Goal: Task Accomplishment & Management: Use online tool/utility

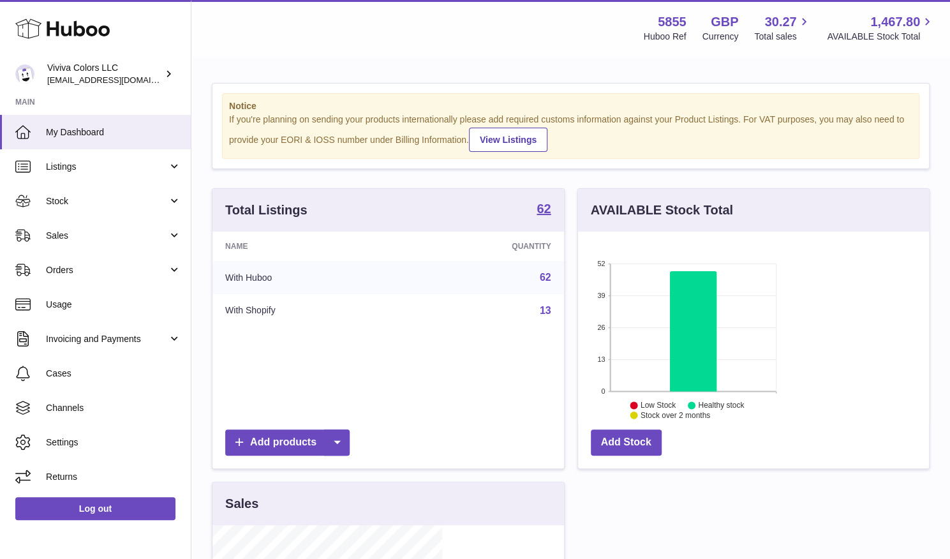
scroll to position [199, 233]
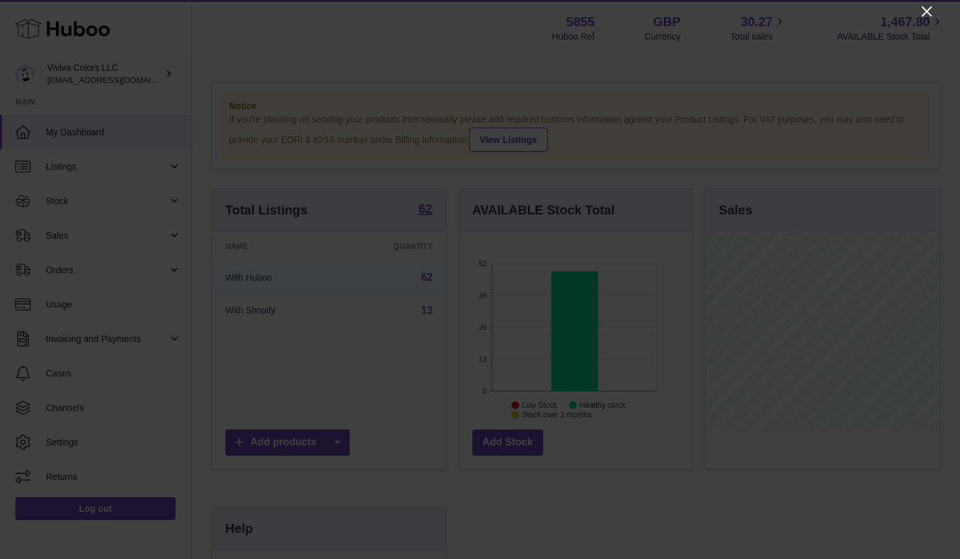
click at [924, 11] on icon "Close" at bounding box center [926, 11] width 15 height 15
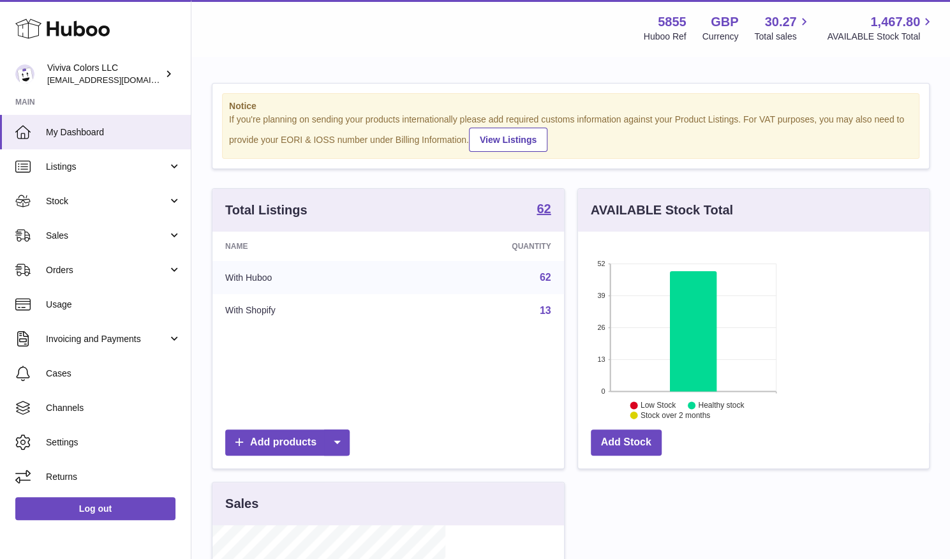
scroll to position [637814, 637783]
click at [98, 243] on link "Sales" at bounding box center [95, 235] width 191 height 34
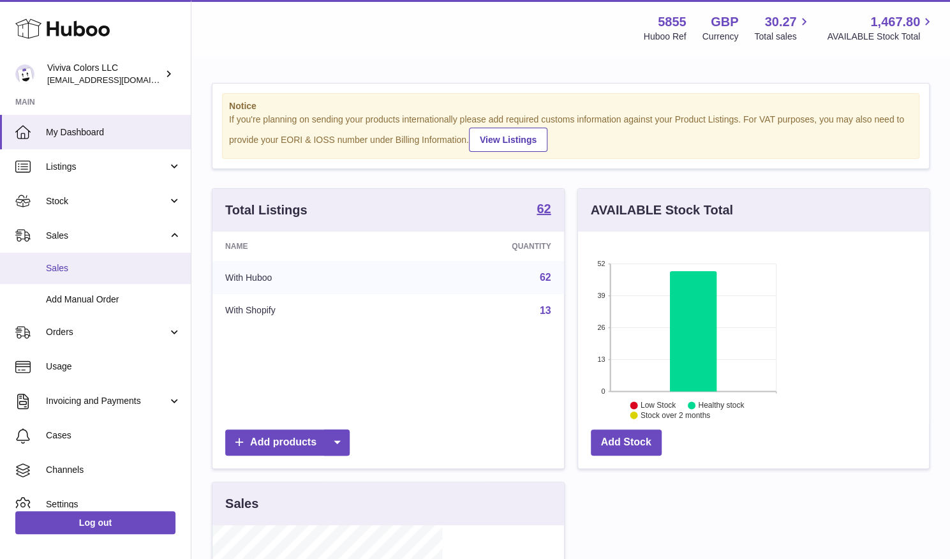
click at [85, 266] on span "Sales" at bounding box center [113, 268] width 135 height 12
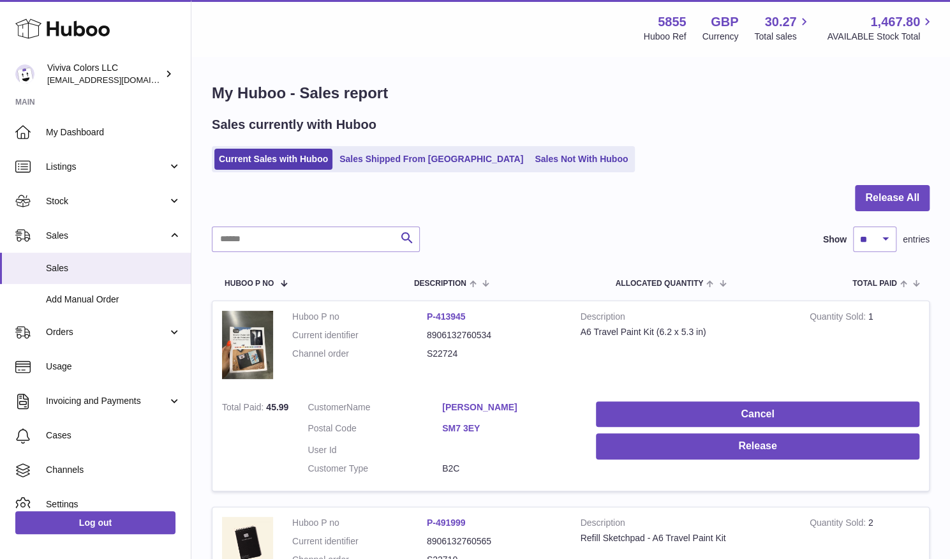
scroll to position [75, 0]
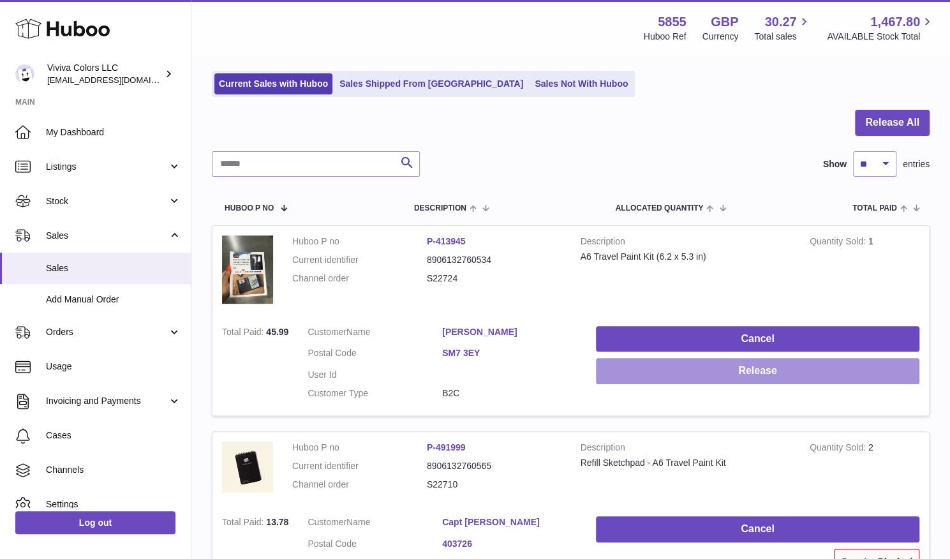
click at [874, 358] on button "Release" at bounding box center [757, 371] width 323 height 26
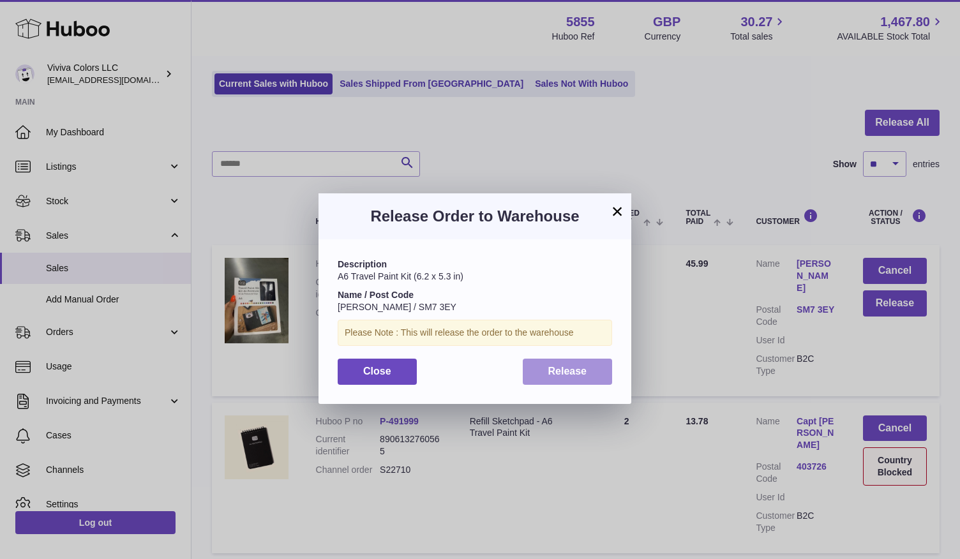
click at [542, 381] on button "Release" at bounding box center [568, 372] width 90 height 26
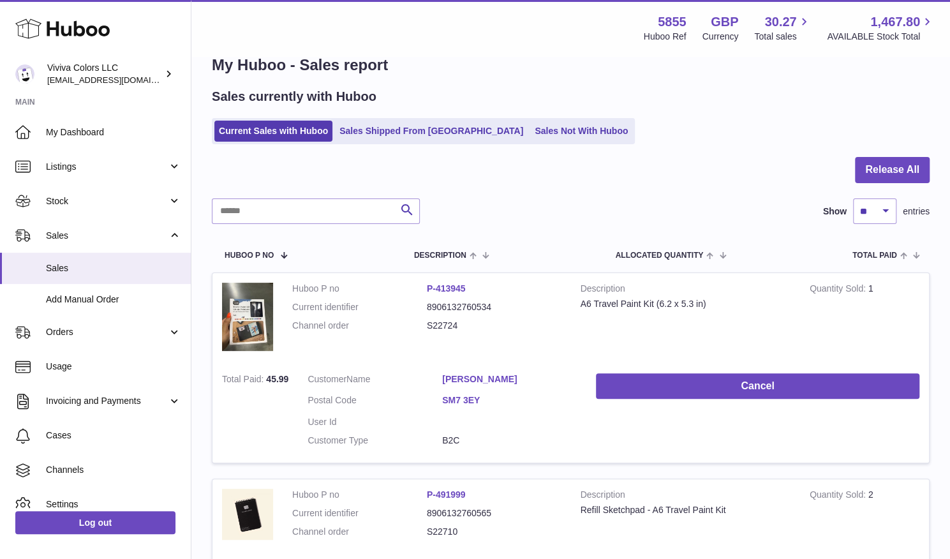
scroll to position [11, 0]
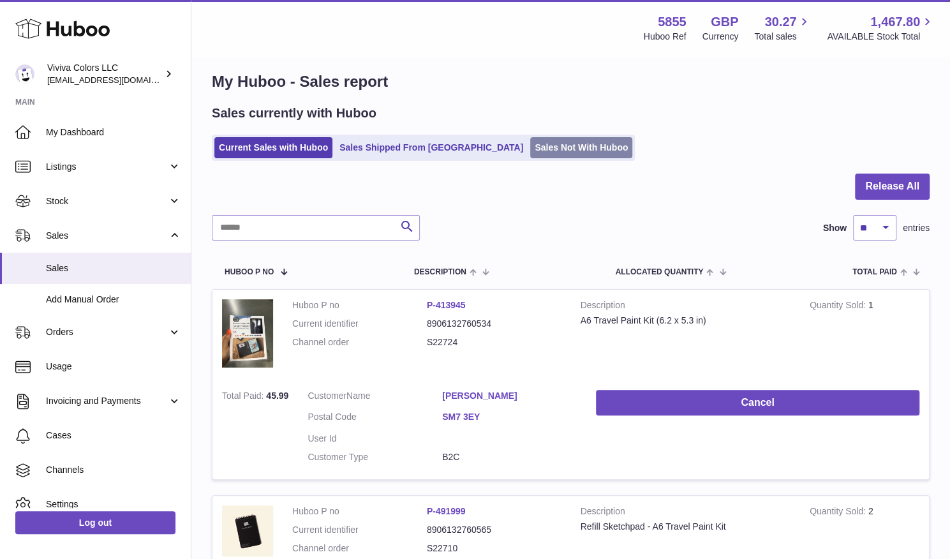
click at [530, 147] on link "Sales Not With Huboo" at bounding box center [581, 147] width 102 height 21
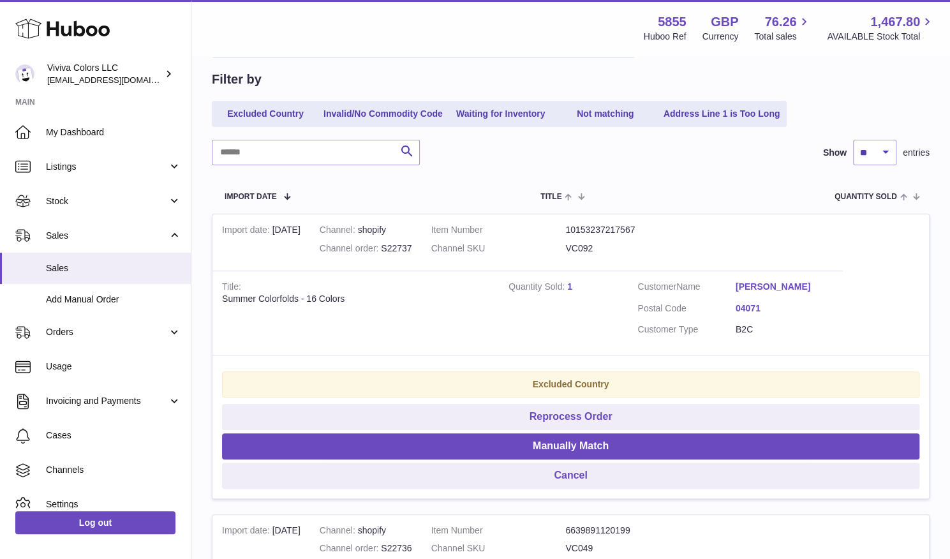
scroll to position [114, 0]
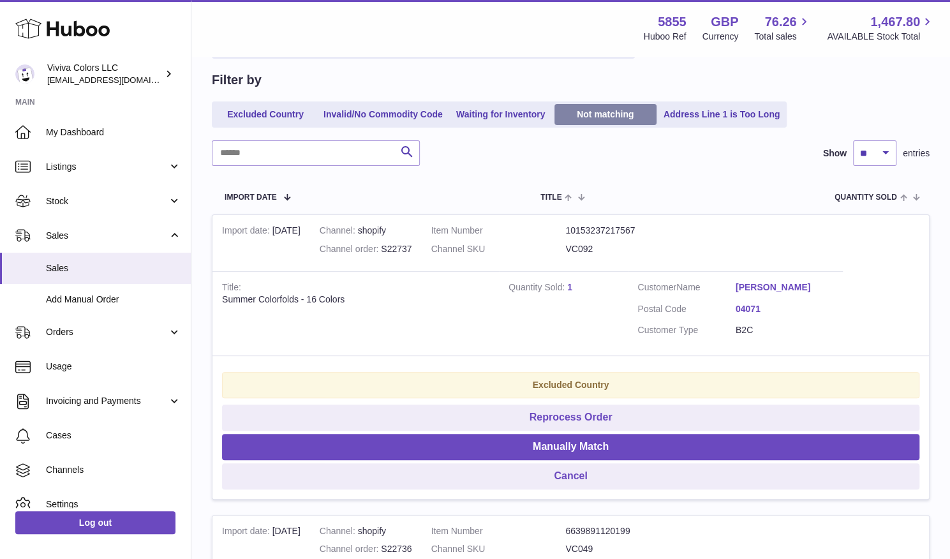
click at [610, 118] on link "Not matching" at bounding box center [605, 114] width 102 height 21
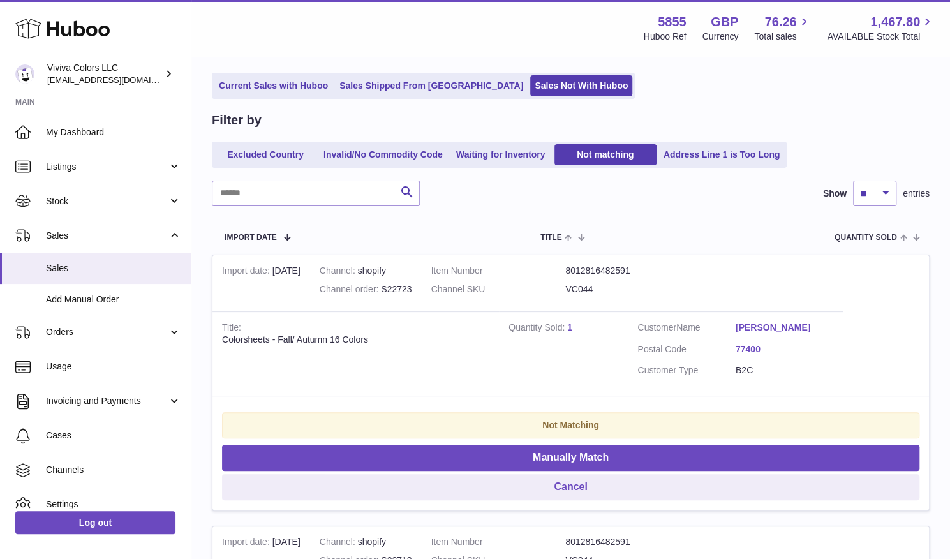
scroll to position [74, 0]
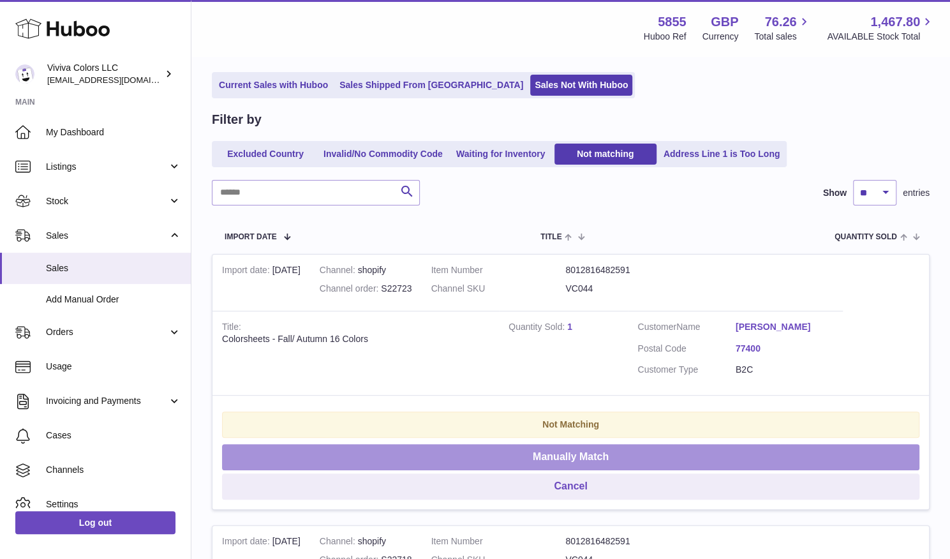
click at [838, 444] on button "Manually Match" at bounding box center [570, 457] width 697 height 26
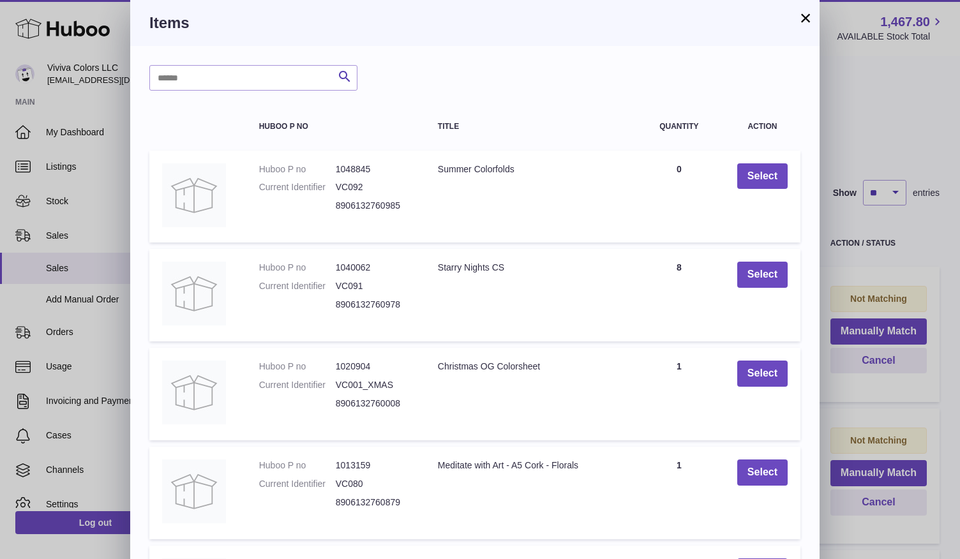
click at [803, 20] on button "×" at bounding box center [805, 17] width 15 height 15
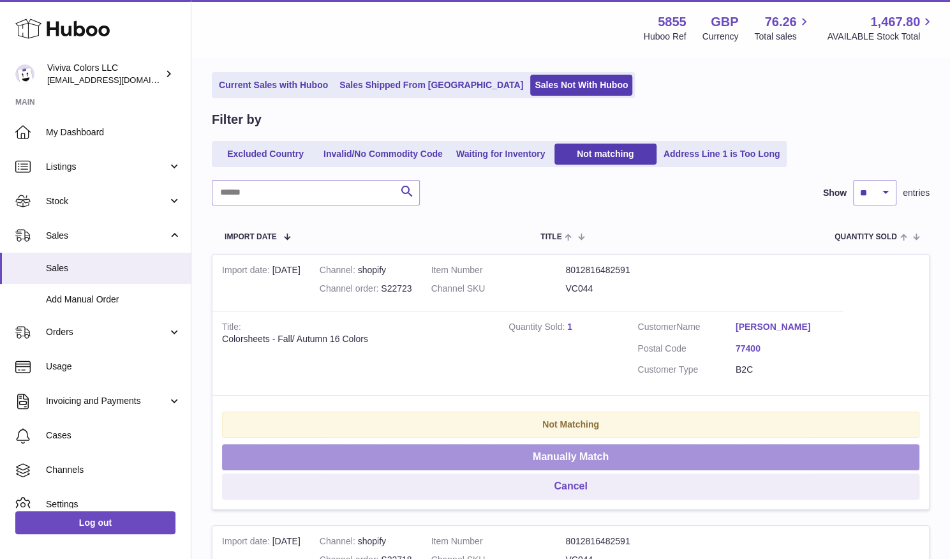
click at [845, 444] on button "Manually Match" at bounding box center [570, 457] width 697 height 26
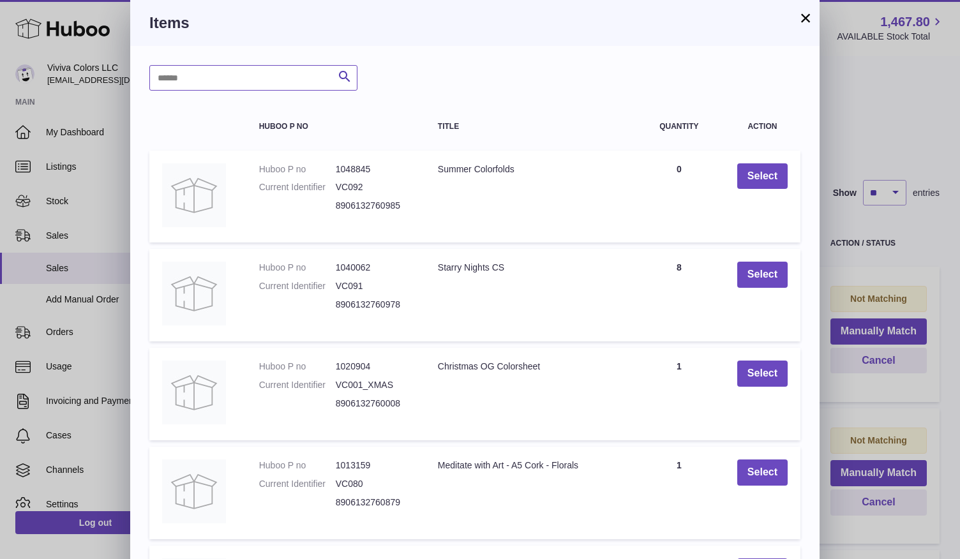
click at [236, 77] on input "text" at bounding box center [253, 78] width 208 height 26
type input "****"
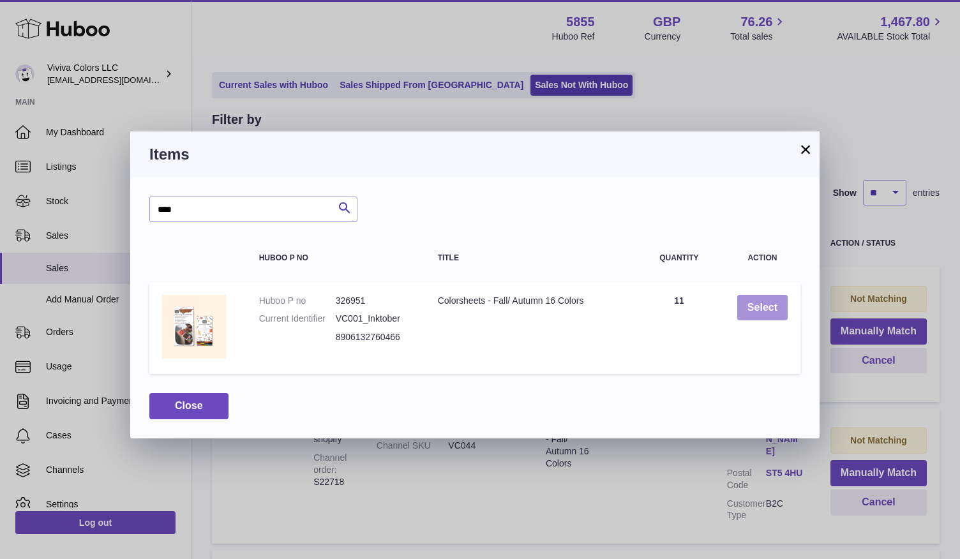
click at [748, 304] on button "Select" at bounding box center [762, 308] width 50 height 26
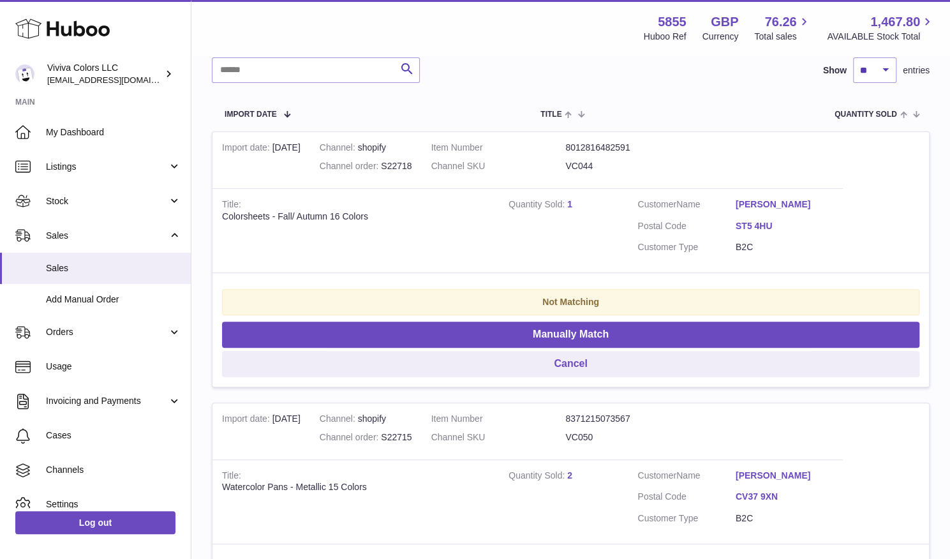
scroll to position [231, 0]
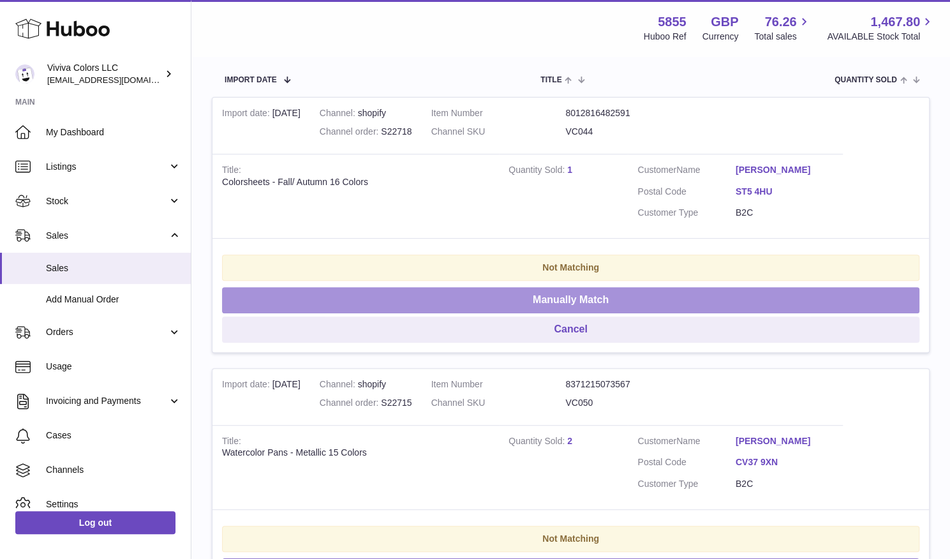
click at [839, 287] on button "Manually Match" at bounding box center [570, 300] width 697 height 26
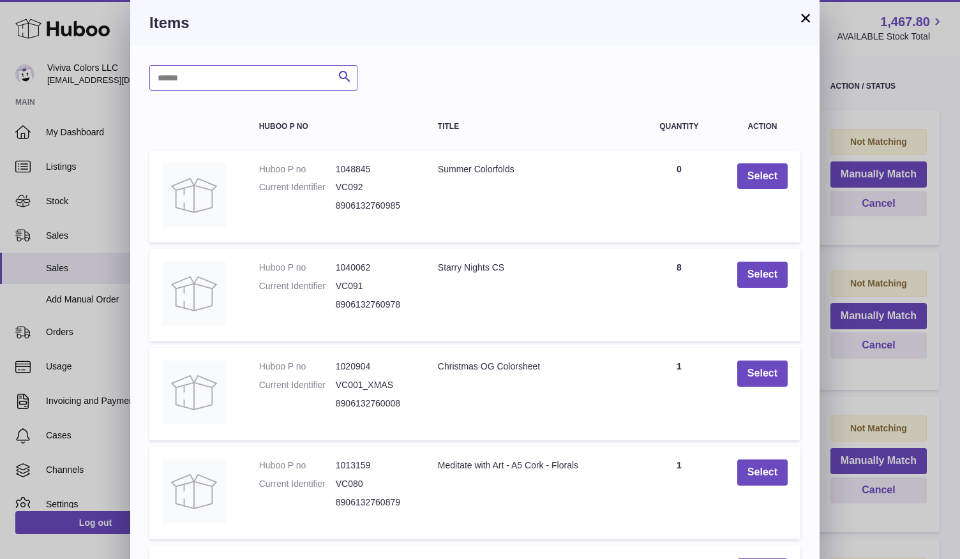
click at [235, 84] on input "text" at bounding box center [253, 78] width 208 height 26
type input "****"
click at [351, 81] on icon "submit" at bounding box center [344, 77] width 15 height 16
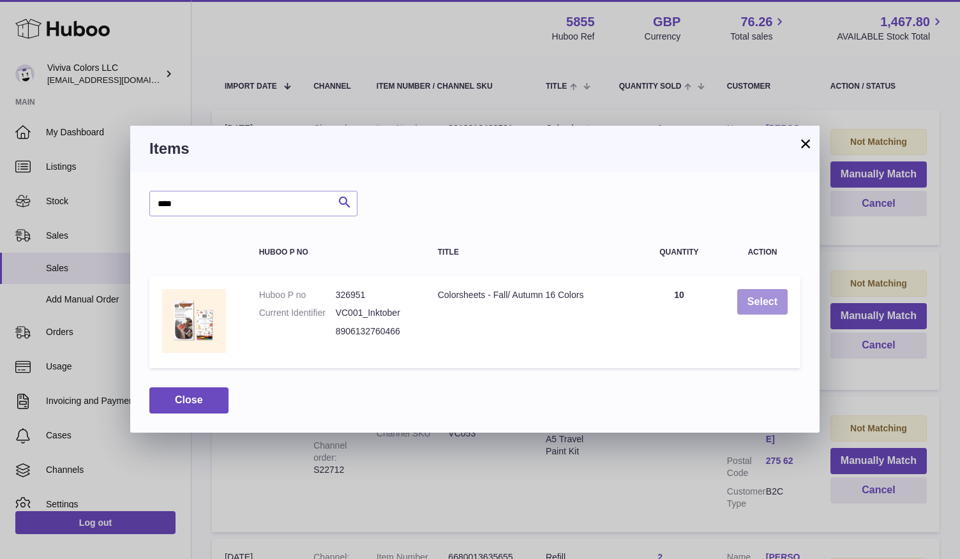
click at [764, 297] on button "Select" at bounding box center [762, 302] width 50 height 26
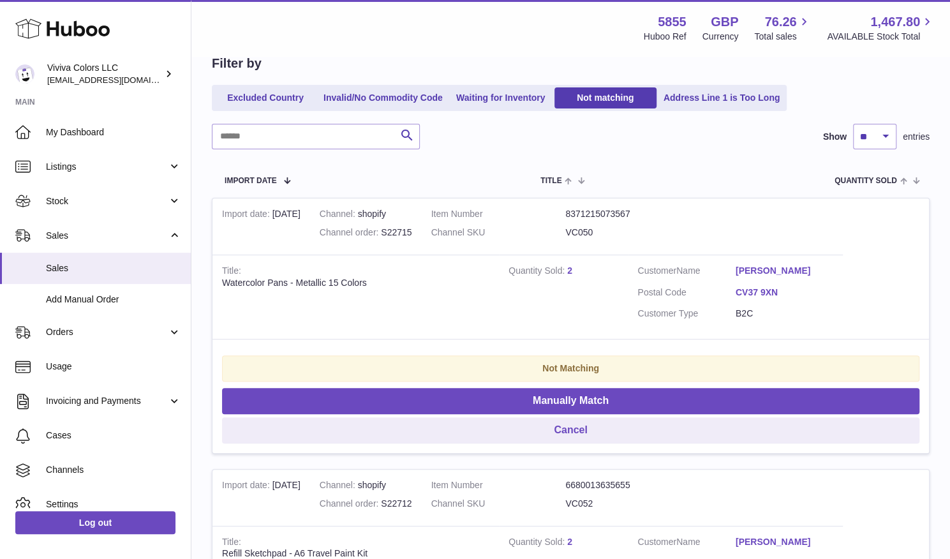
scroll to position [131, 0]
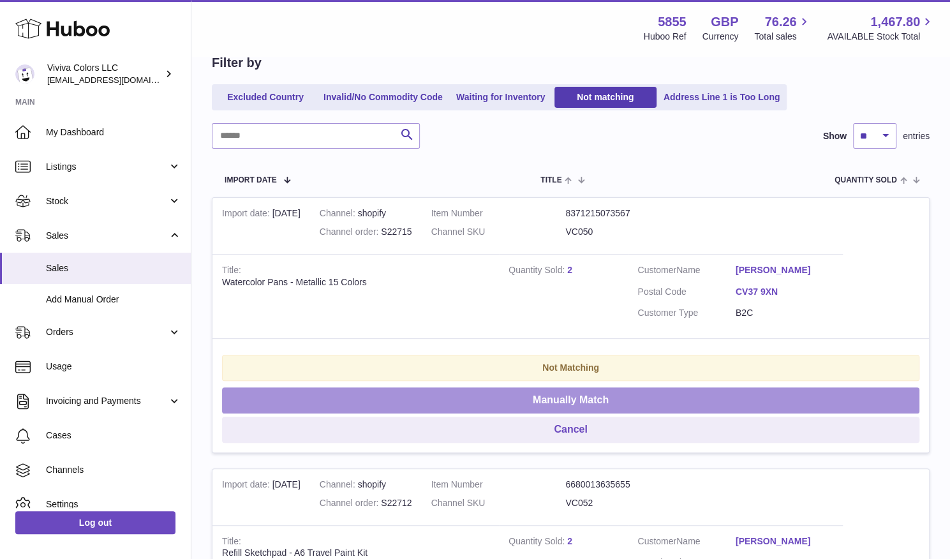
click at [836, 387] on button "Manually Match" at bounding box center [570, 400] width 697 height 26
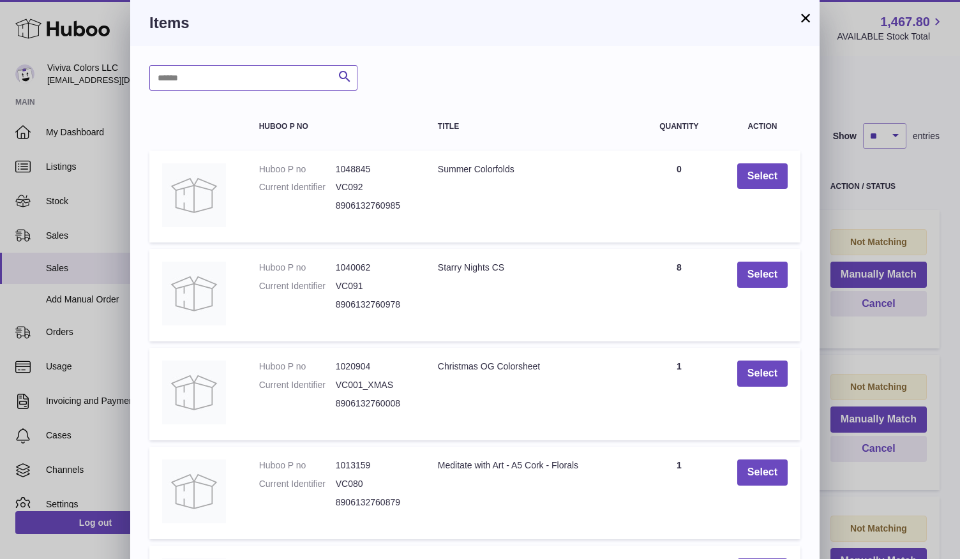
click at [292, 86] on input "text" at bounding box center [253, 78] width 208 height 26
type input "********"
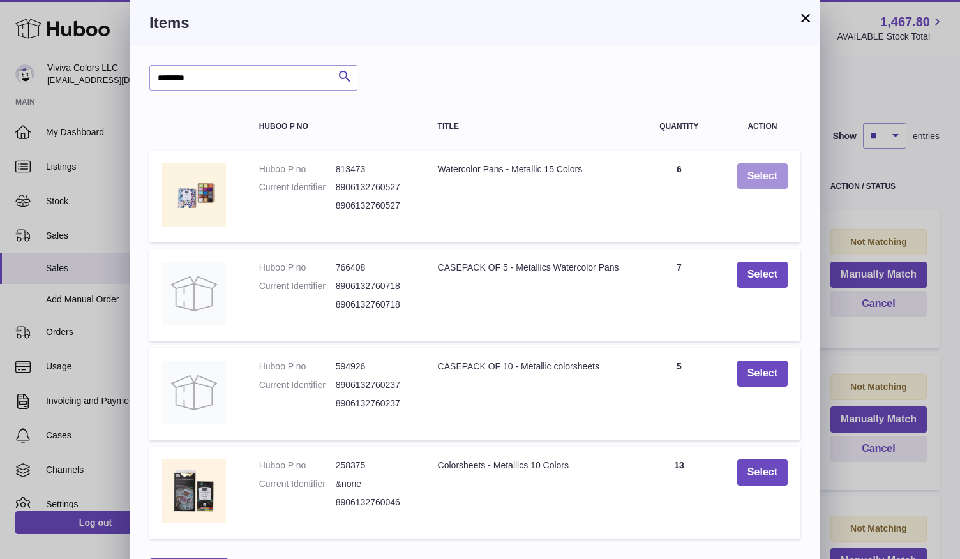
click at [764, 174] on button "Select" at bounding box center [762, 176] width 50 height 26
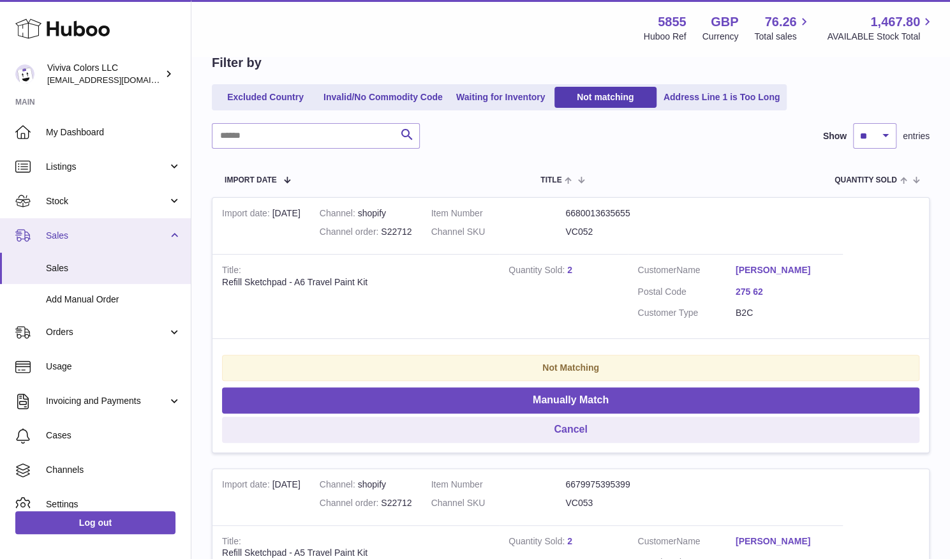
click at [80, 247] on link "Sales" at bounding box center [95, 235] width 191 height 34
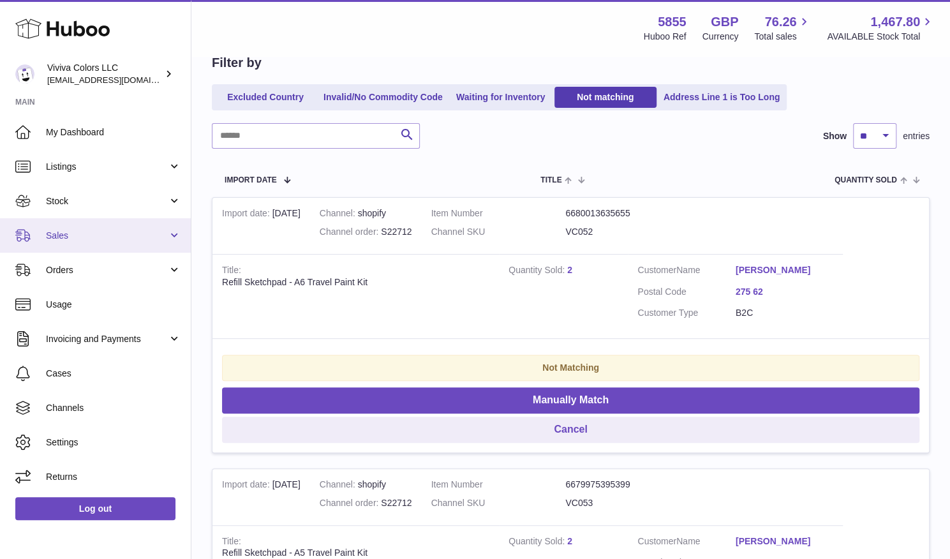
click at [112, 235] on span "Sales" at bounding box center [107, 236] width 122 height 12
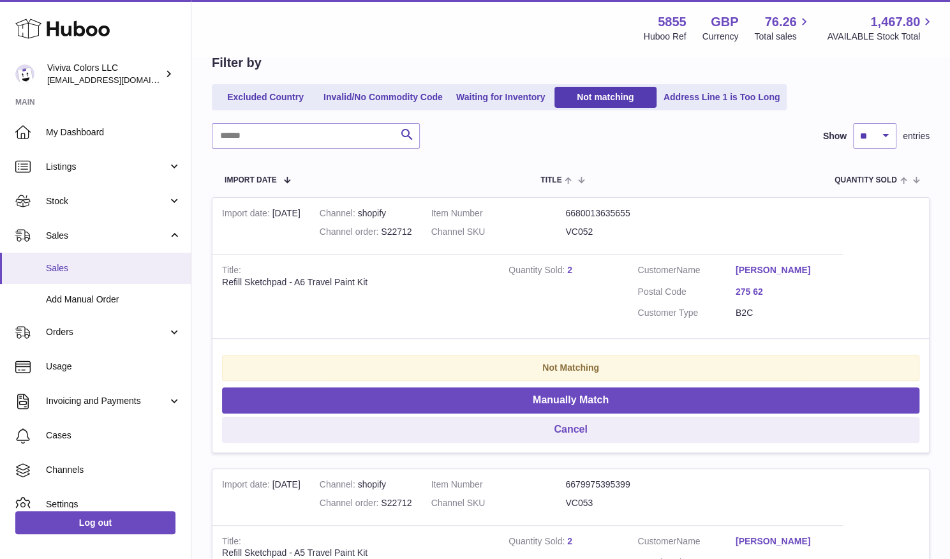
click at [59, 276] on link "Sales" at bounding box center [95, 268] width 191 height 31
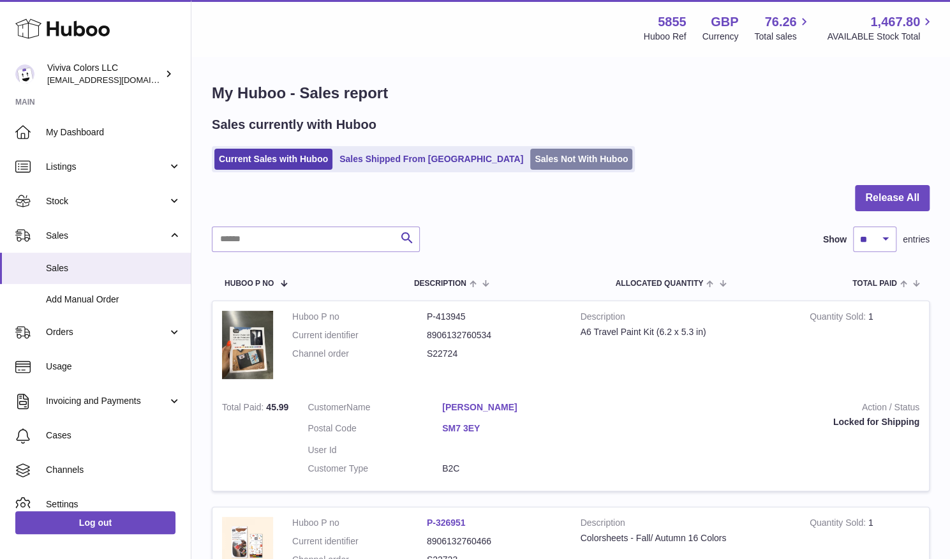
click at [530, 158] on link "Sales Not With Huboo" at bounding box center [581, 159] width 102 height 21
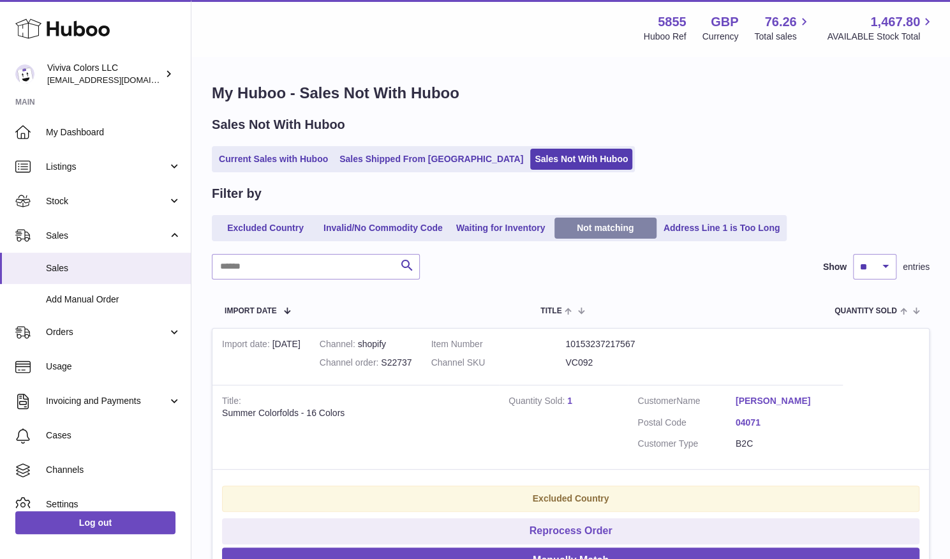
click at [596, 237] on link "Not matching" at bounding box center [605, 228] width 102 height 21
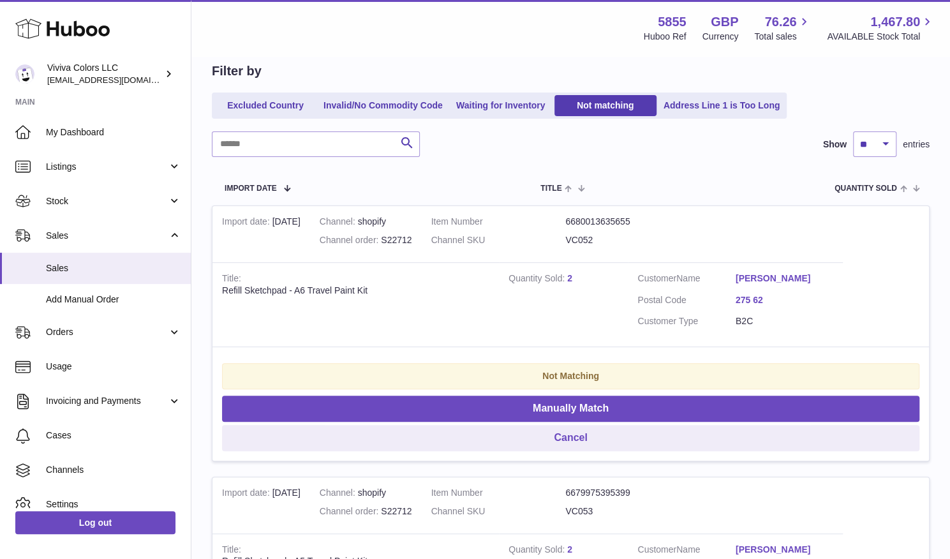
scroll to position [104, 0]
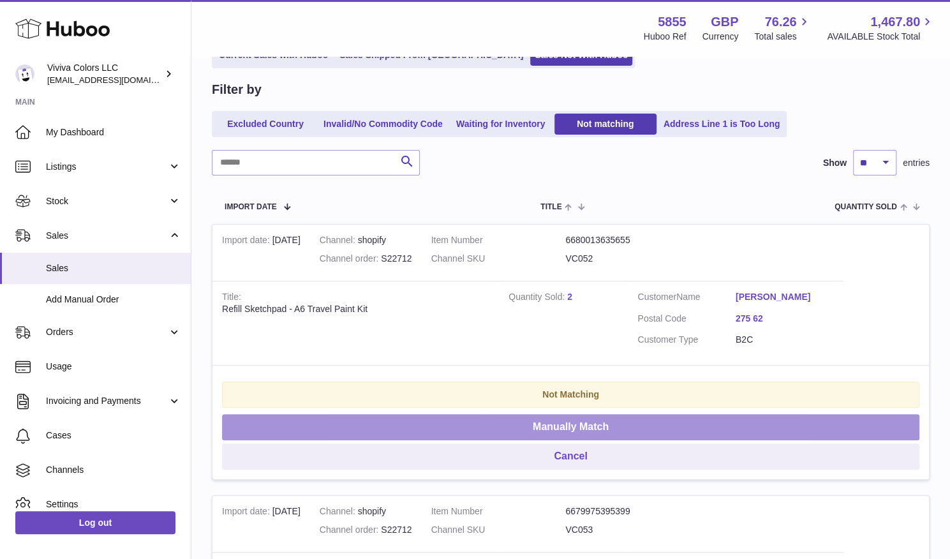
click at [832, 414] on button "Manually Match" at bounding box center [570, 427] width 697 height 26
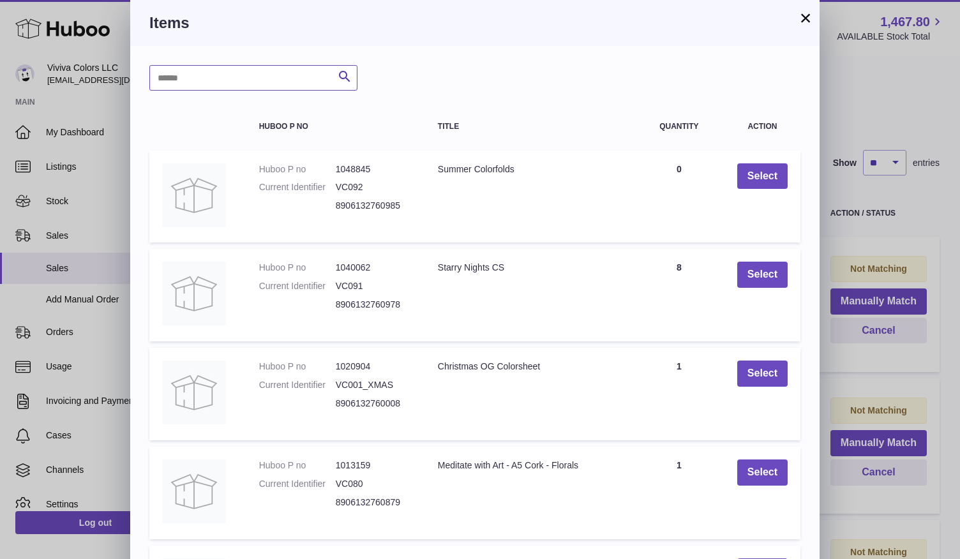
click at [264, 76] on input "text" at bounding box center [253, 78] width 208 height 26
type input "******"
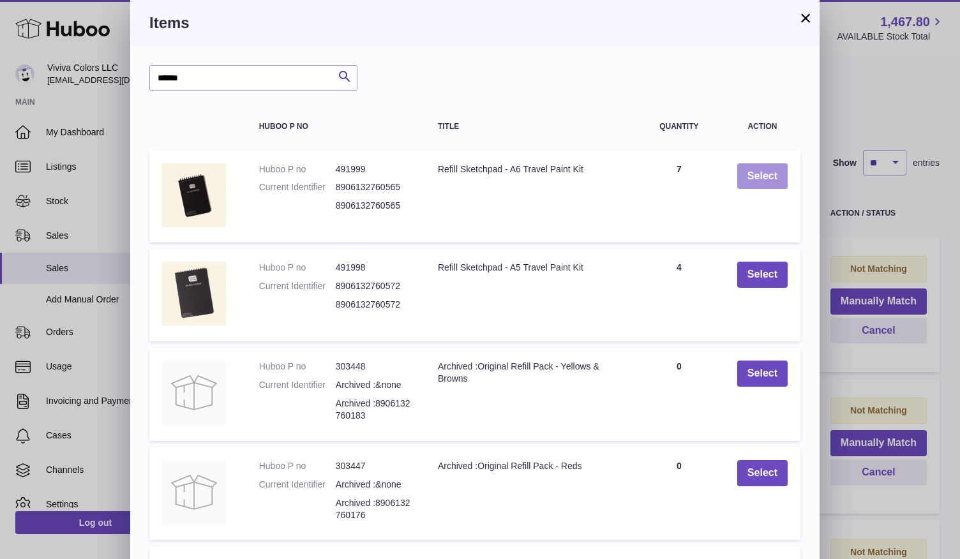
click at [759, 180] on button "Select" at bounding box center [762, 176] width 50 height 26
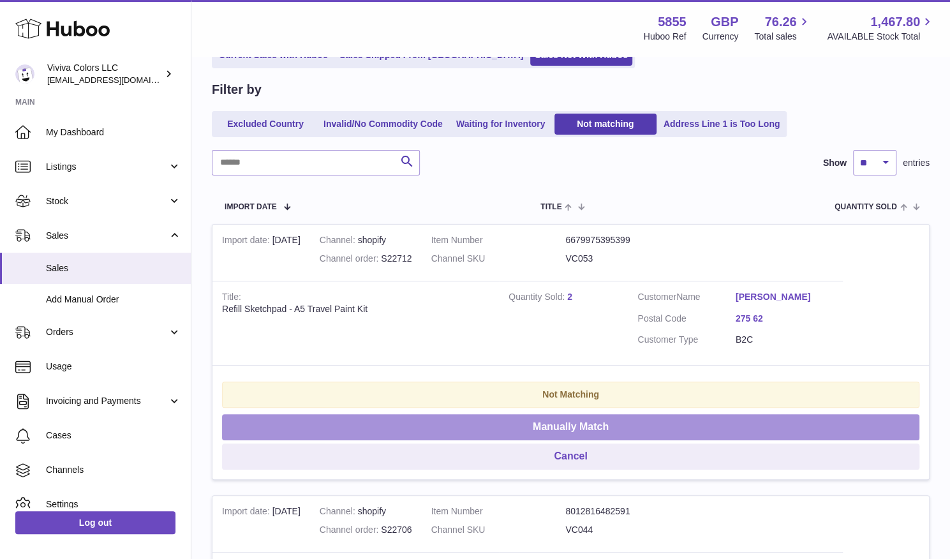
click at [850, 414] on button "Manually Match" at bounding box center [570, 427] width 697 height 26
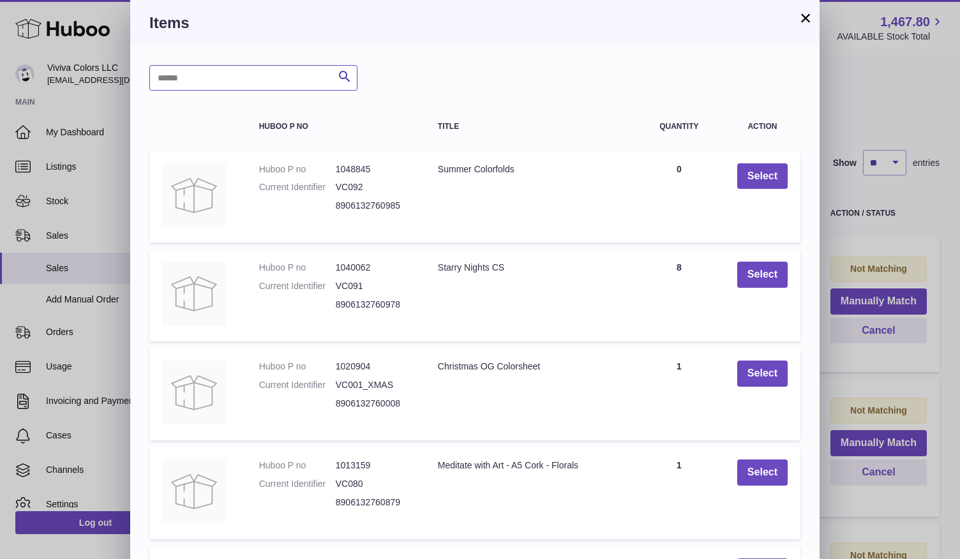
click at [227, 76] on input "text" at bounding box center [253, 78] width 208 height 26
type input "******"
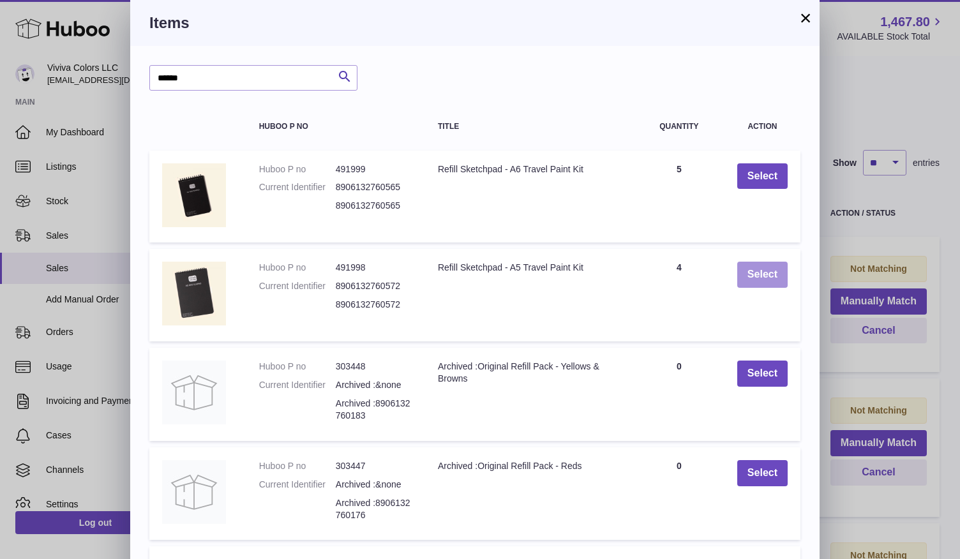
click at [764, 272] on button "Select" at bounding box center [762, 275] width 50 height 26
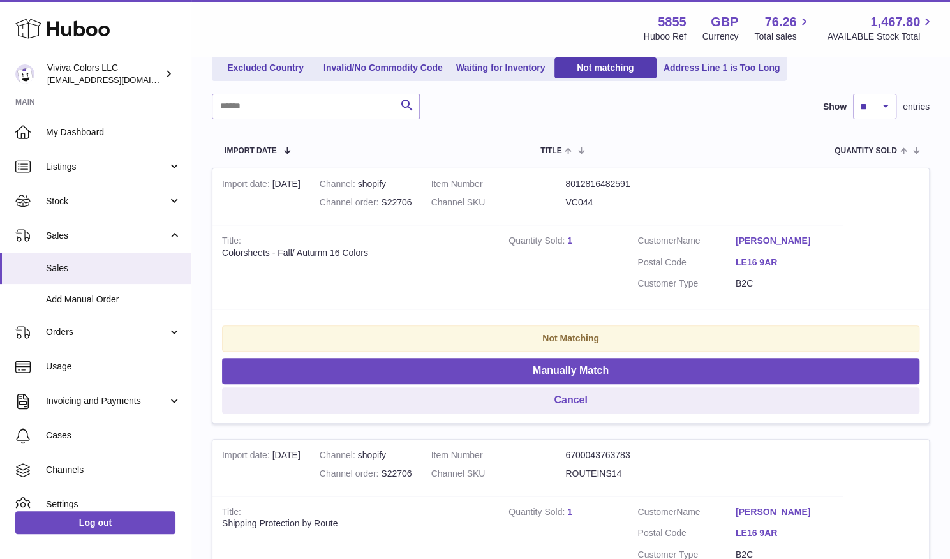
scroll to position [160, 0]
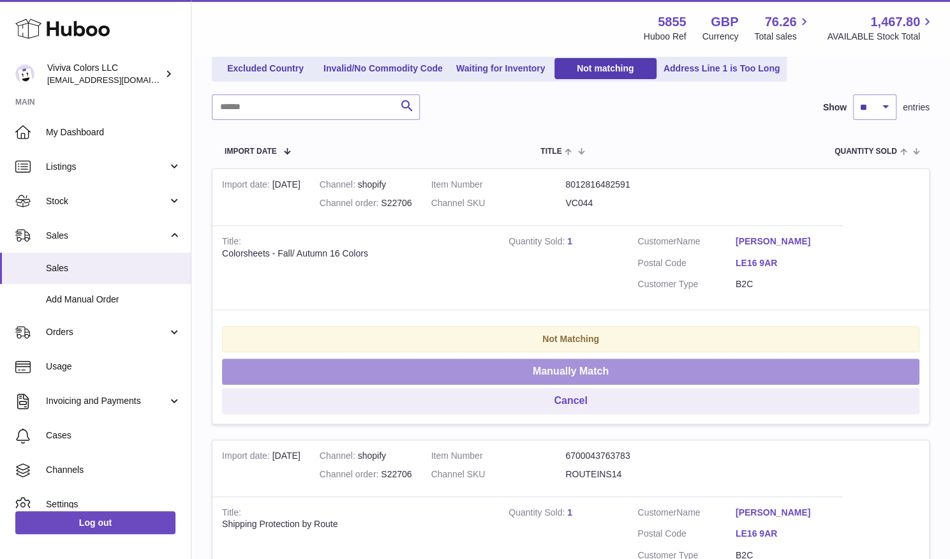
click at [831, 359] on button "Manually Match" at bounding box center [570, 372] width 697 height 26
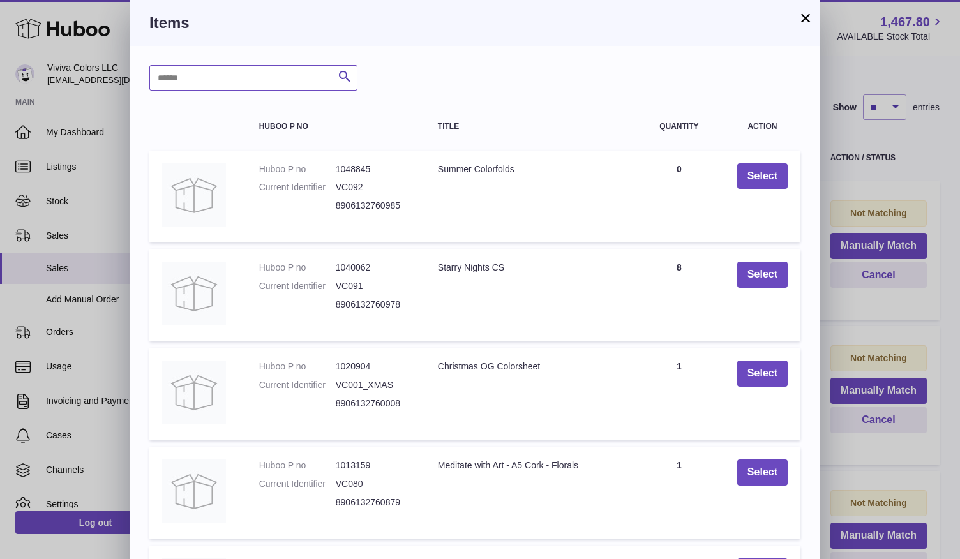
click at [318, 80] on input "text" at bounding box center [253, 78] width 208 height 26
type input "****"
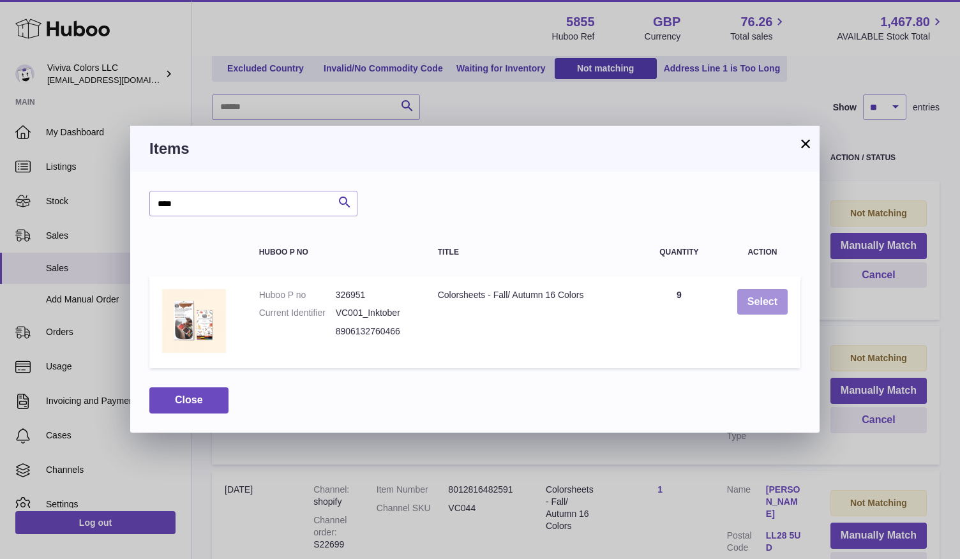
click at [760, 302] on button "Select" at bounding box center [762, 302] width 50 height 26
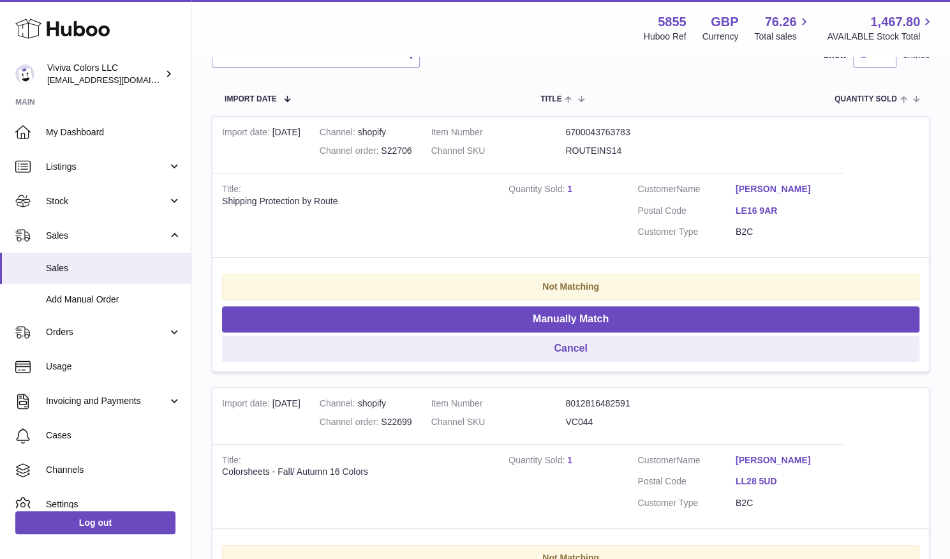
scroll to position [325, 0]
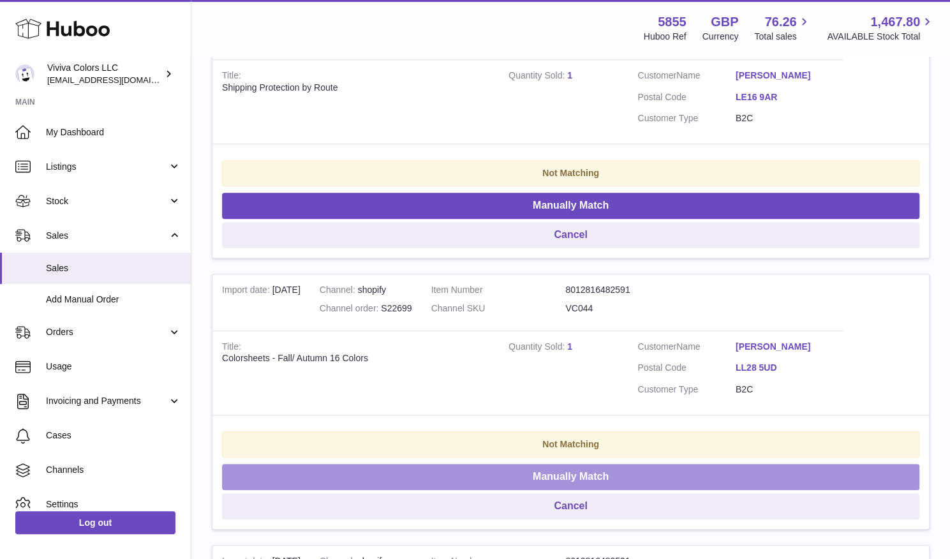
click at [828, 464] on button "Manually Match" at bounding box center [570, 477] width 697 height 26
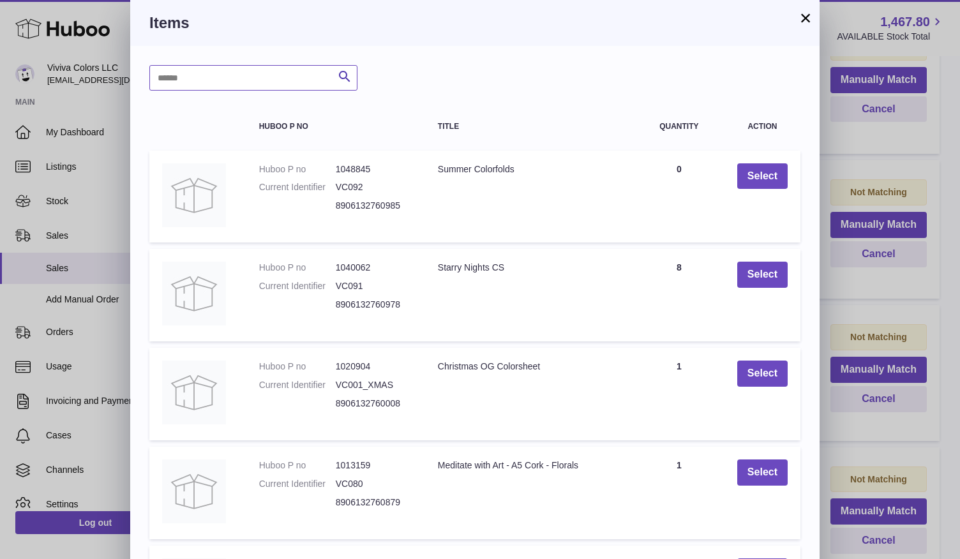
click at [278, 80] on input "text" at bounding box center [253, 78] width 208 height 26
type input "****"
click at [350, 80] on icon "submit" at bounding box center [344, 77] width 15 height 16
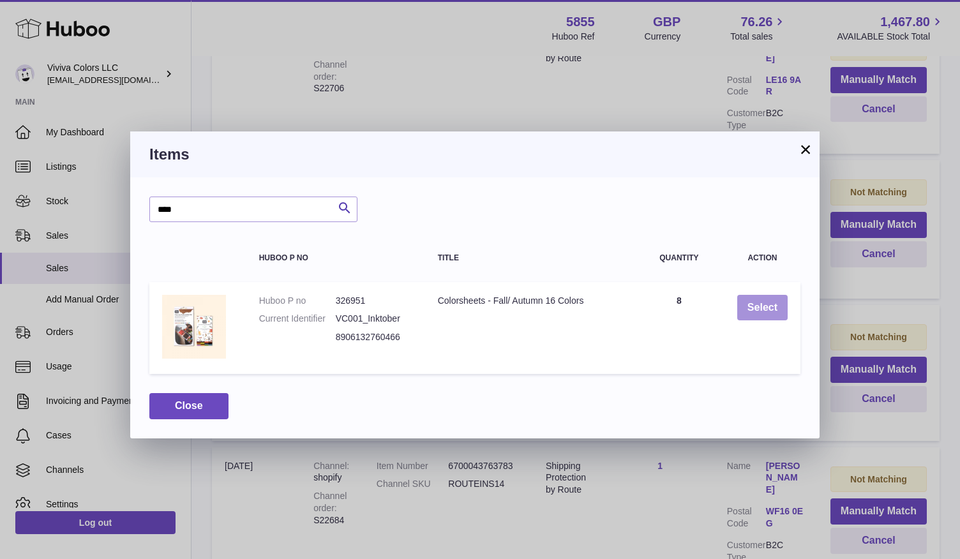
click at [768, 305] on button "Select" at bounding box center [762, 308] width 50 height 26
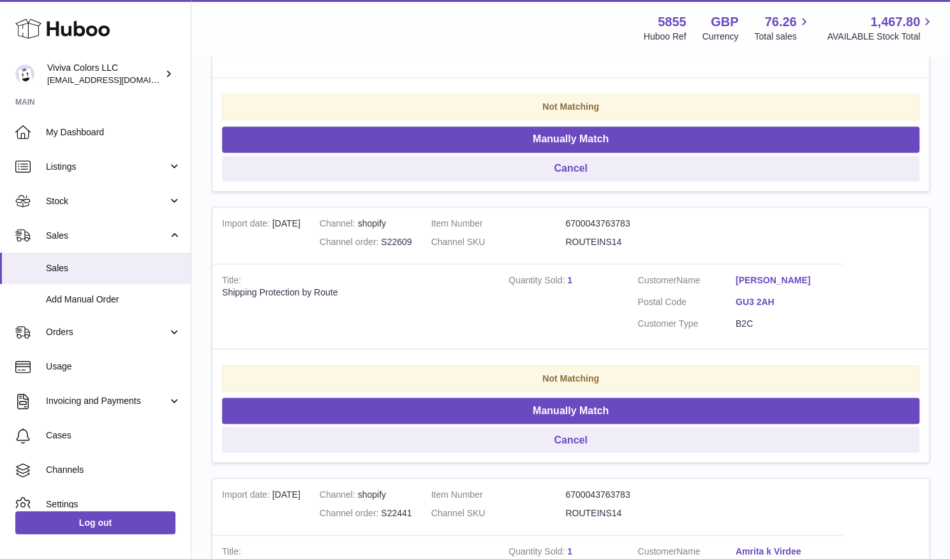
scroll to position [1286, 0]
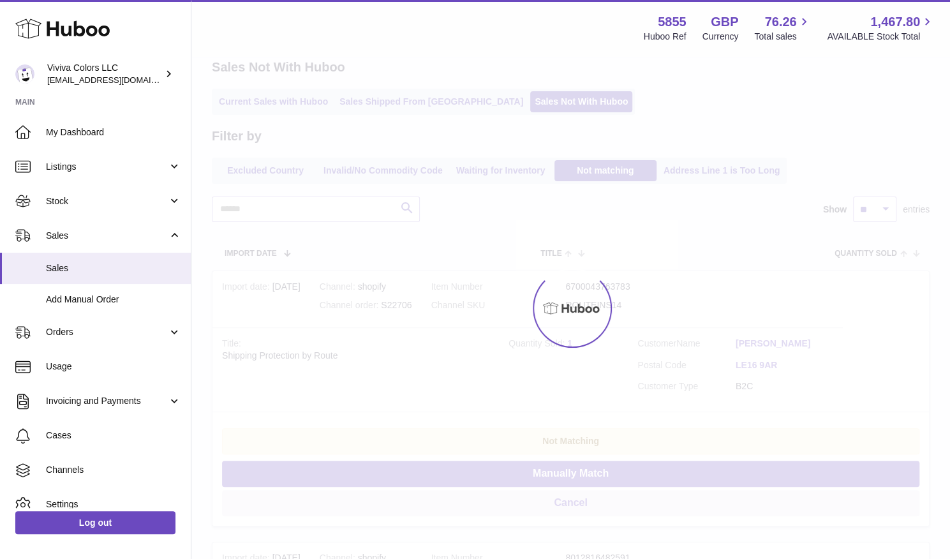
scroll to position [45, 0]
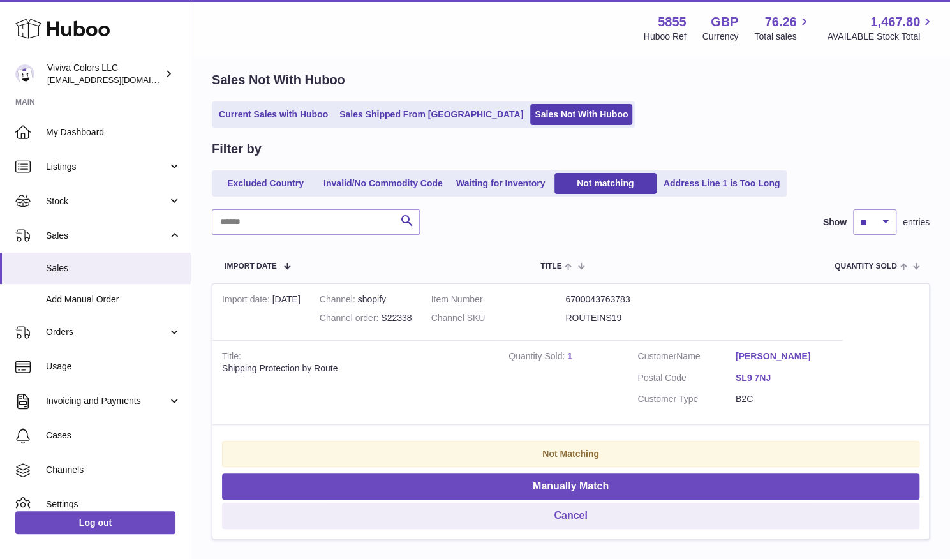
click at [872, 554] on link "1" at bounding box center [872, 565] width 23 height 23
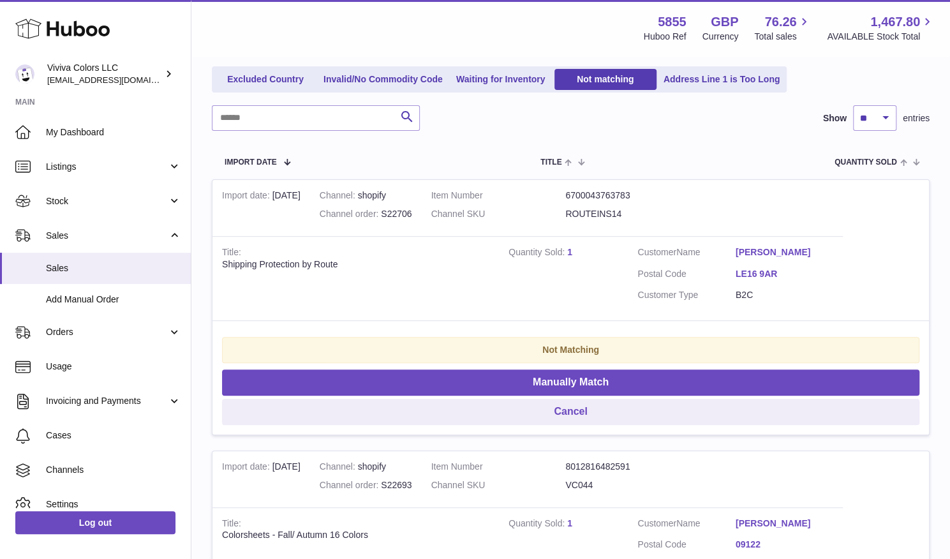
scroll to position [232, 0]
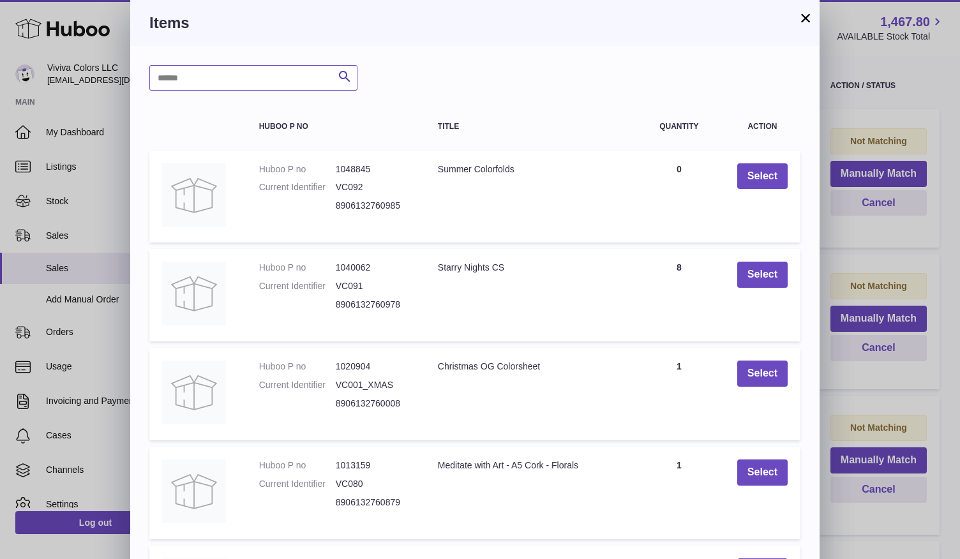
click at [237, 78] on input "text" at bounding box center [253, 78] width 208 height 26
type input "****"
click at [347, 82] on icon "submit" at bounding box center [344, 77] width 15 height 16
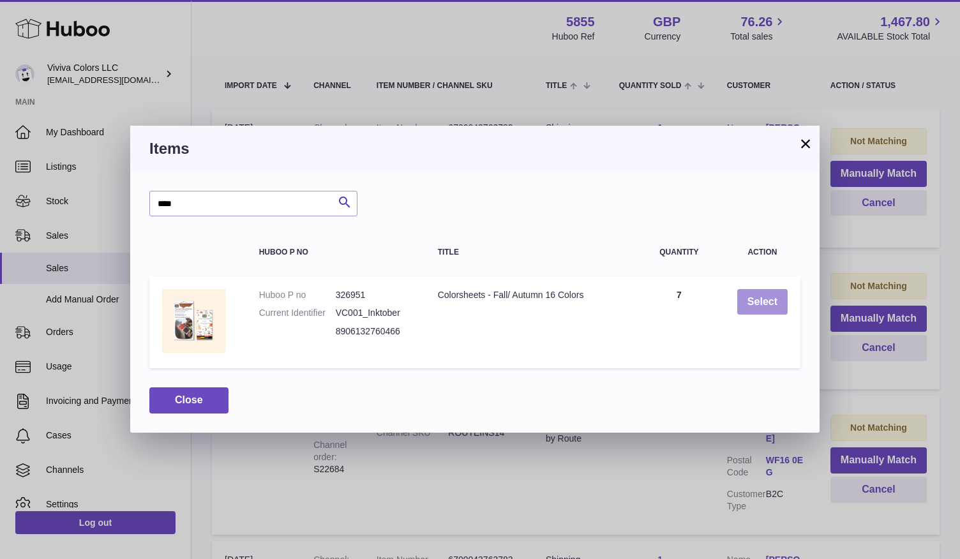
click at [750, 304] on button "Select" at bounding box center [762, 302] width 50 height 26
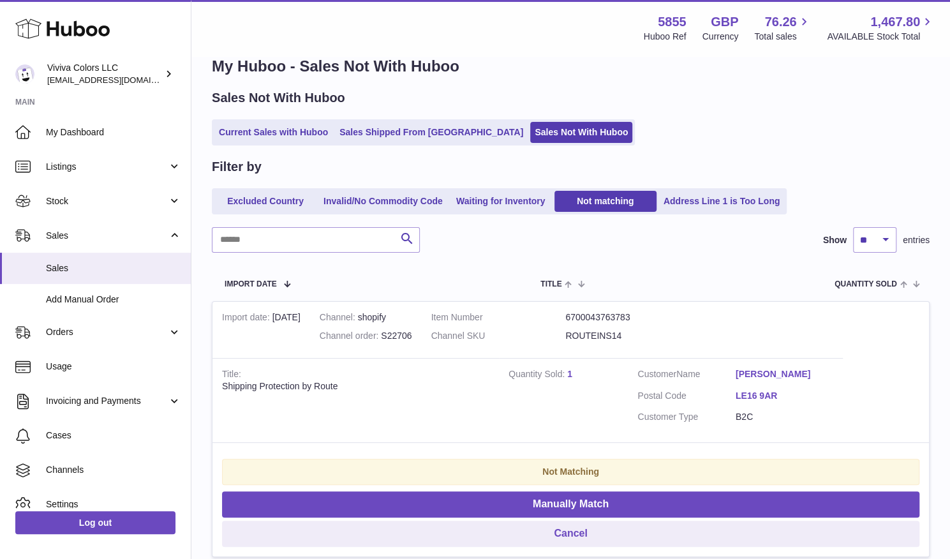
scroll to position [0, 0]
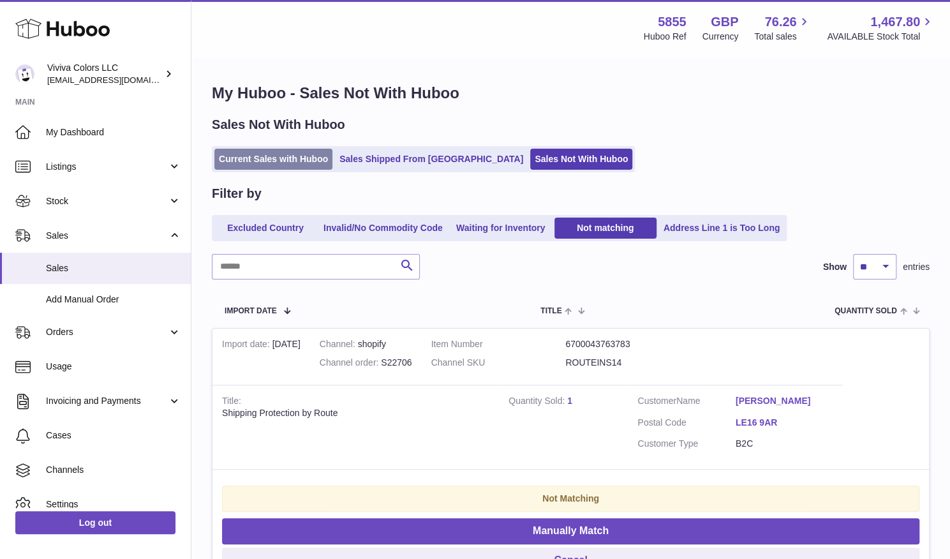
click at [282, 156] on link "Current Sales with Huboo" at bounding box center [273, 159] width 118 height 21
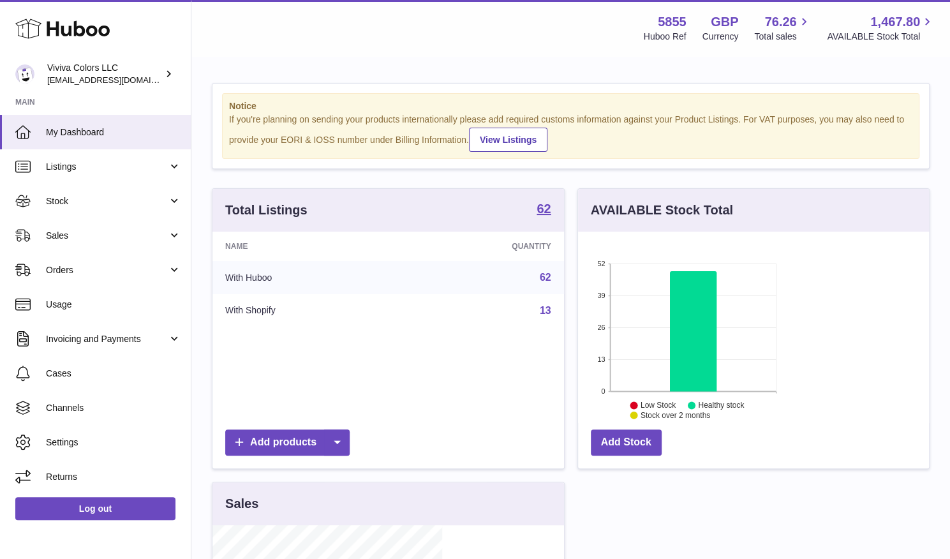
scroll to position [199, 230]
click at [122, 233] on span "Sales" at bounding box center [107, 236] width 122 height 12
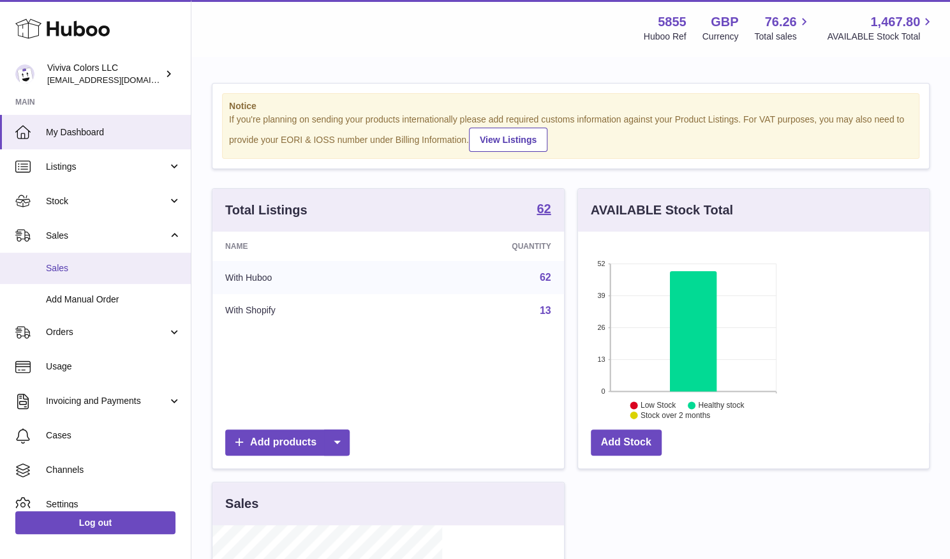
click at [114, 265] on span "Sales" at bounding box center [113, 268] width 135 height 12
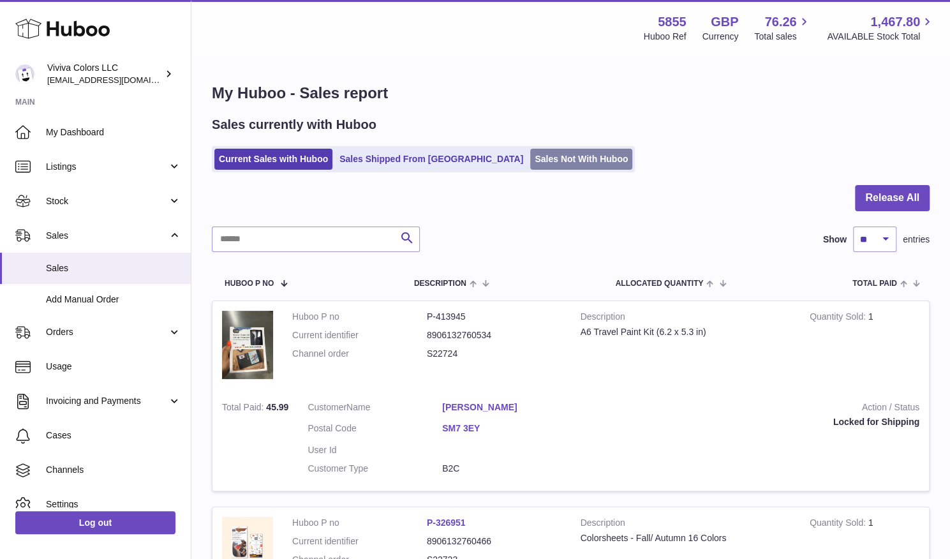
click at [537, 157] on link "Sales Not With Huboo" at bounding box center [581, 159] width 102 height 21
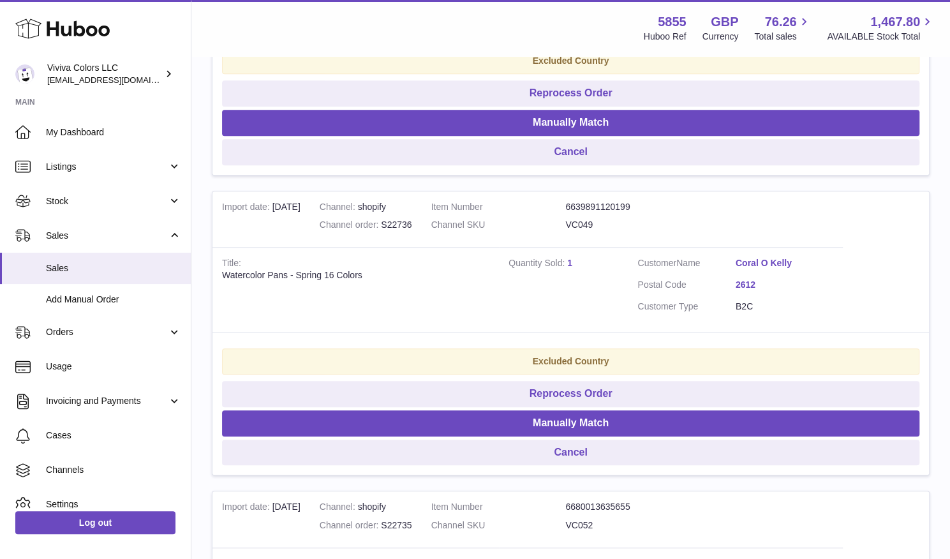
scroll to position [126, 0]
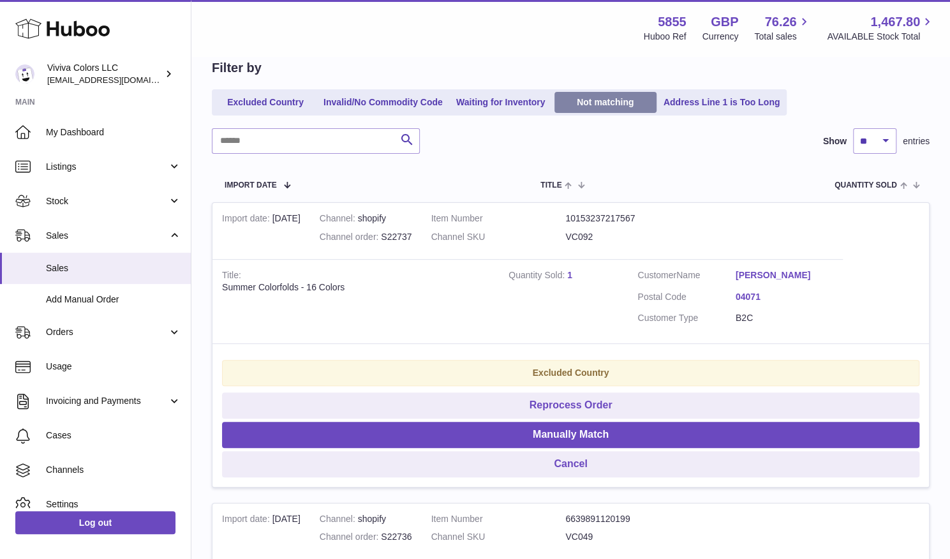
click at [597, 93] on link "Not matching" at bounding box center [605, 102] width 102 height 21
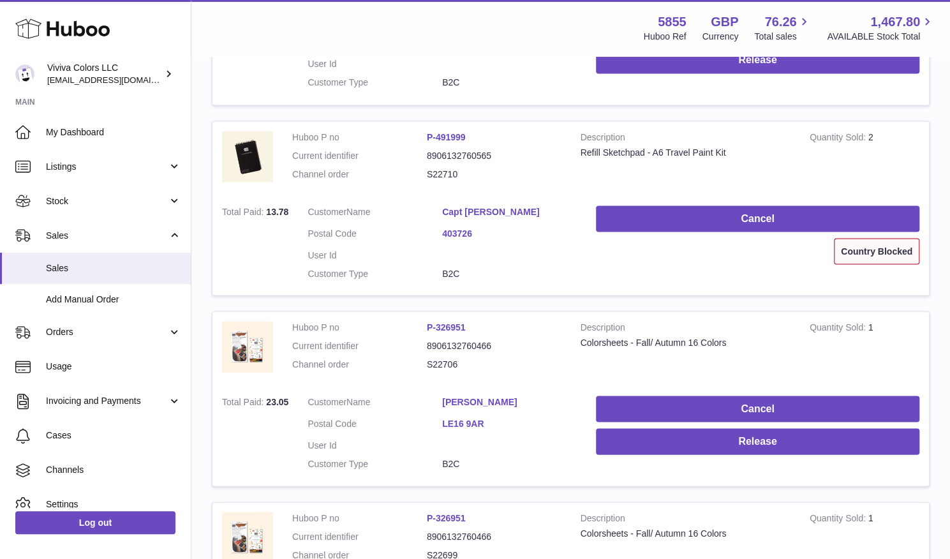
scroll to position [1379, 0]
